Goal: Information Seeking & Learning: Learn about a topic

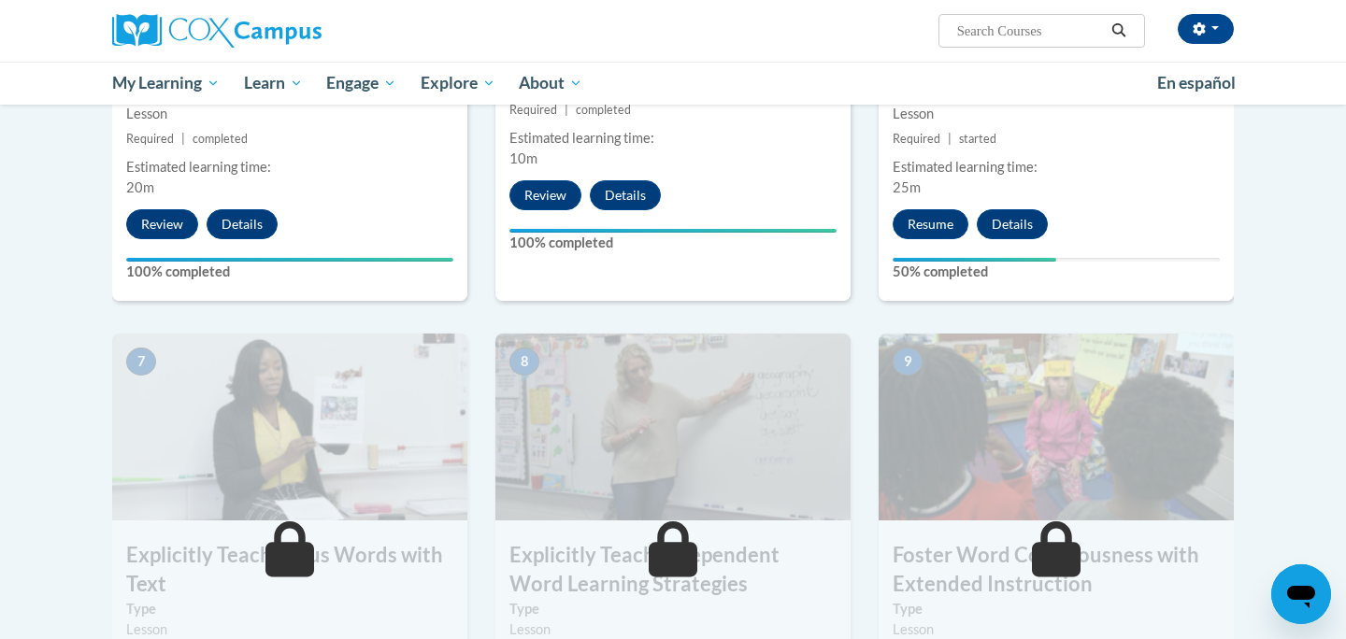
scroll to position [1174, 0]
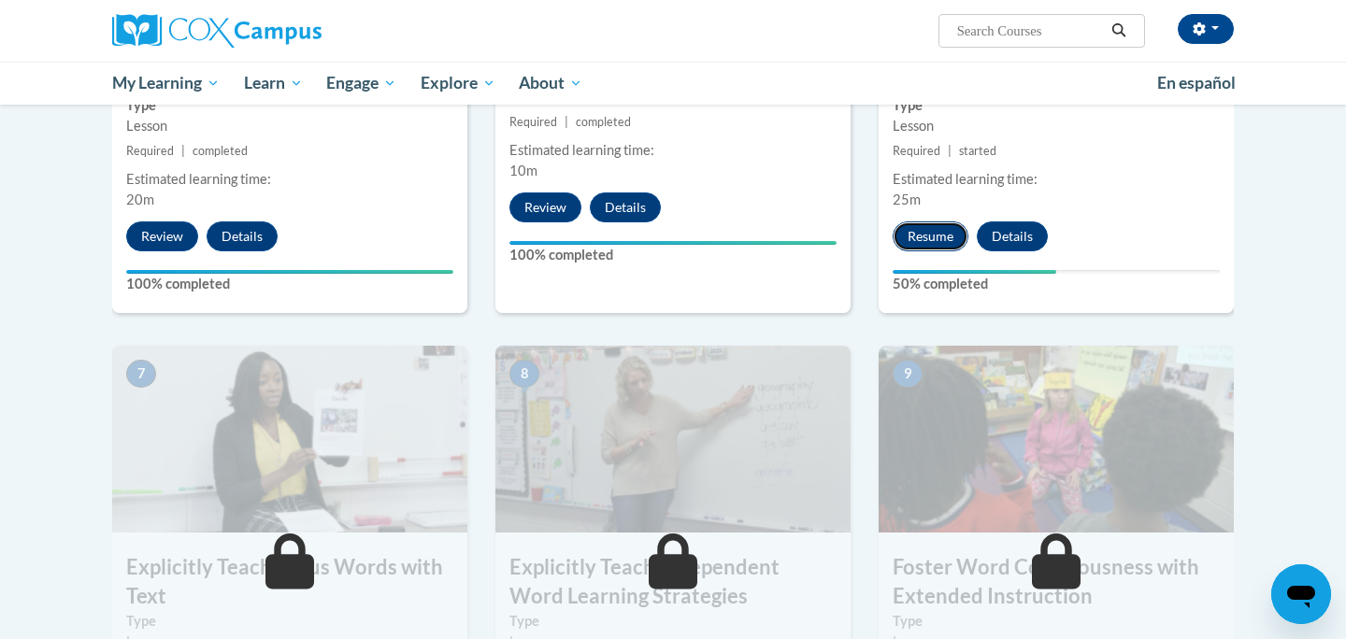
click at [916, 236] on button "Resume" at bounding box center [931, 237] width 76 height 30
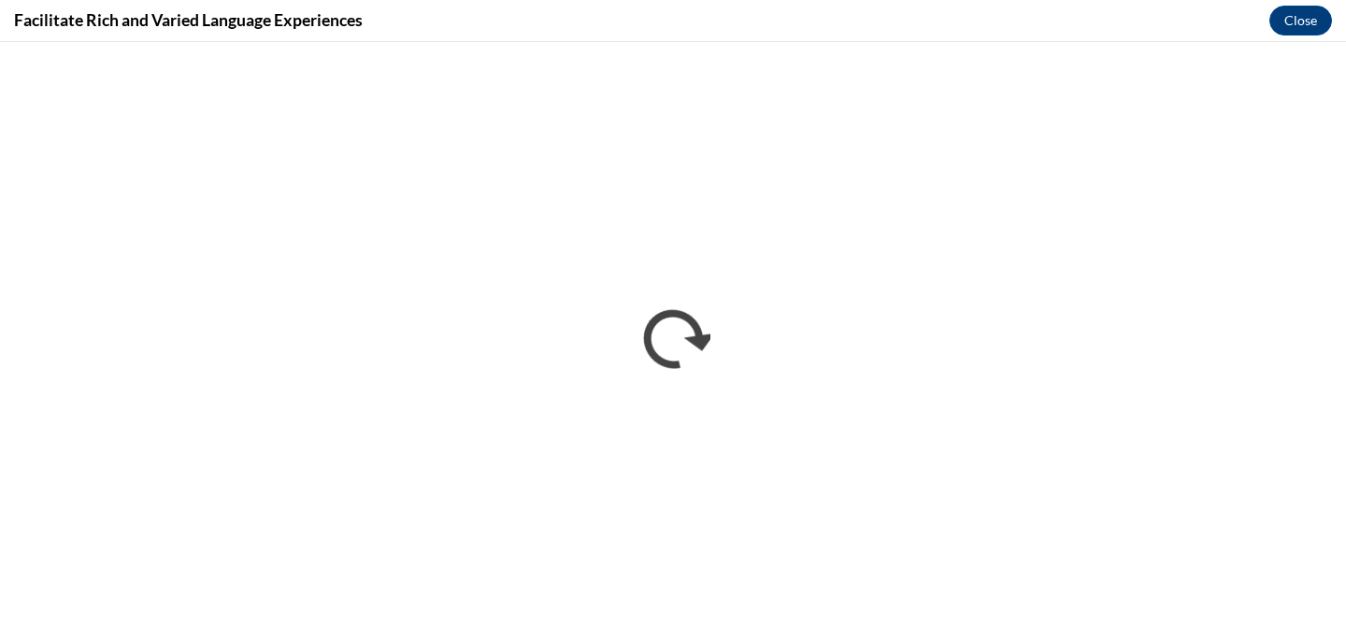
scroll to position [0, 0]
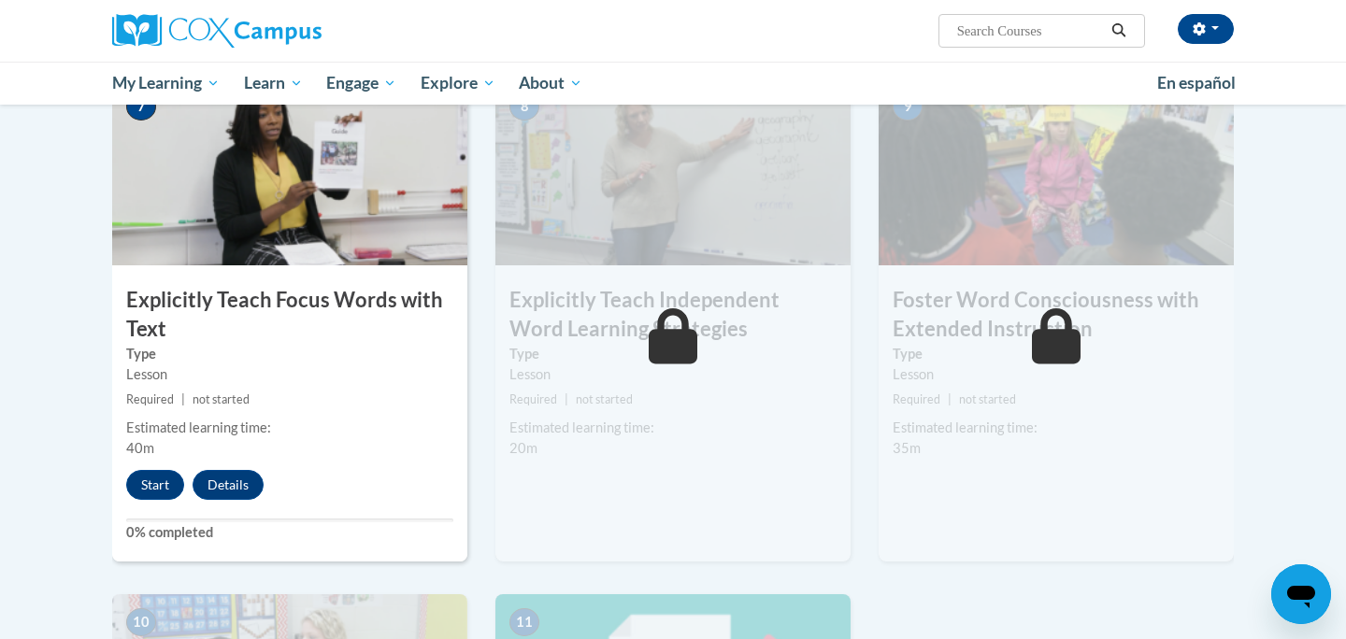
scroll to position [1438, 0]
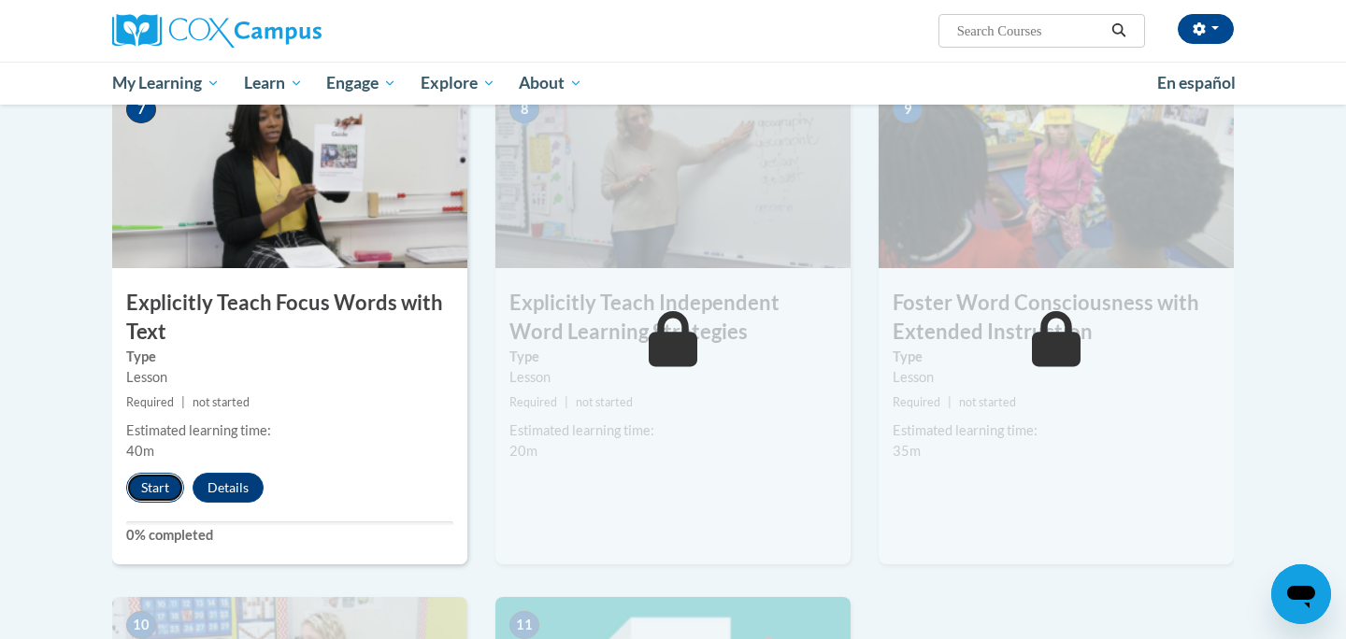
click at [154, 484] on button "Start" at bounding box center [155, 488] width 58 height 30
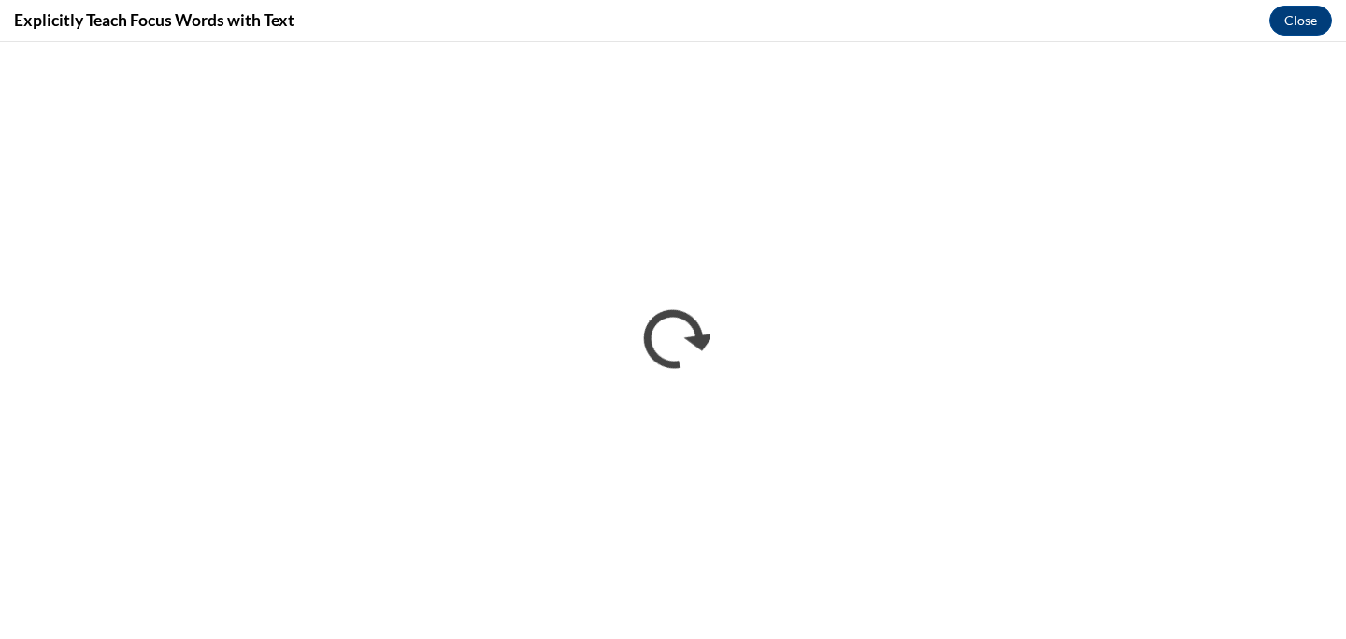
scroll to position [0, 0]
